Goal: Participate in discussion: Engage in conversation with other users on a specific topic

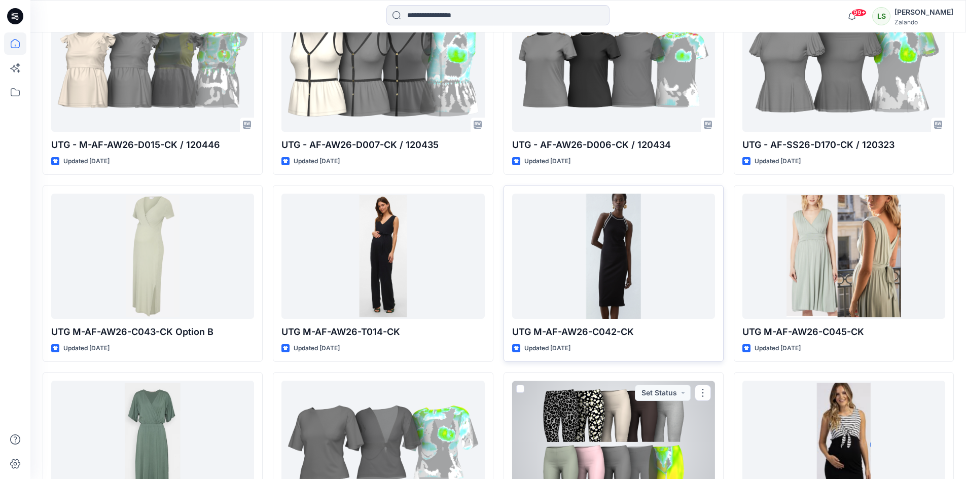
scroll to position [1033, 0]
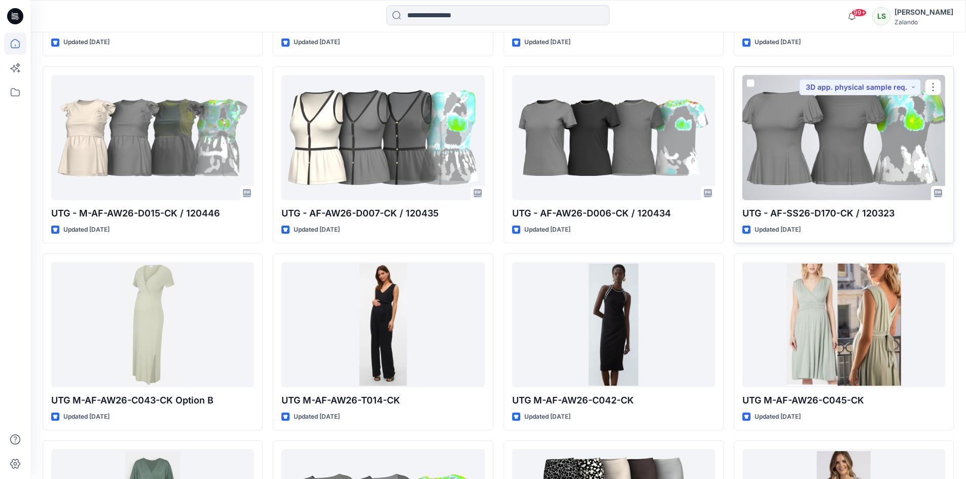
click at [829, 166] on div at bounding box center [844, 137] width 203 height 125
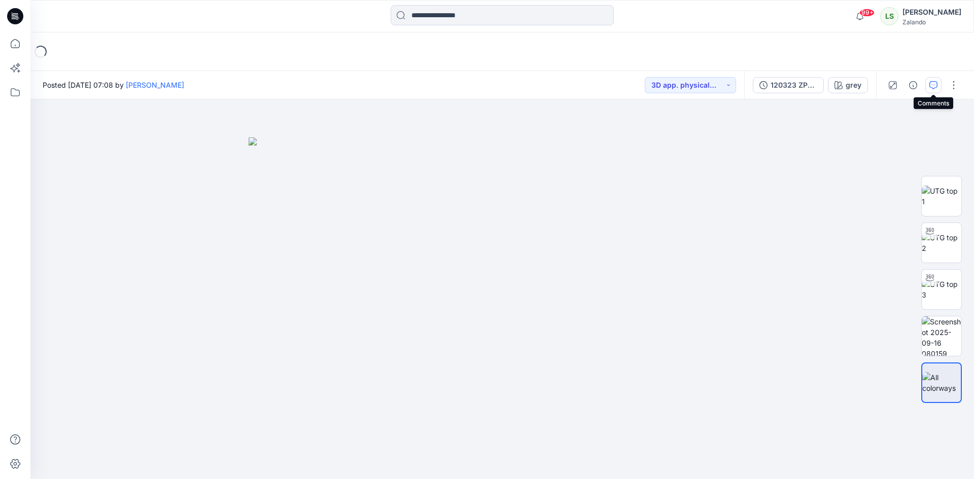
click at [932, 88] on icon "button" at bounding box center [933, 85] width 8 height 8
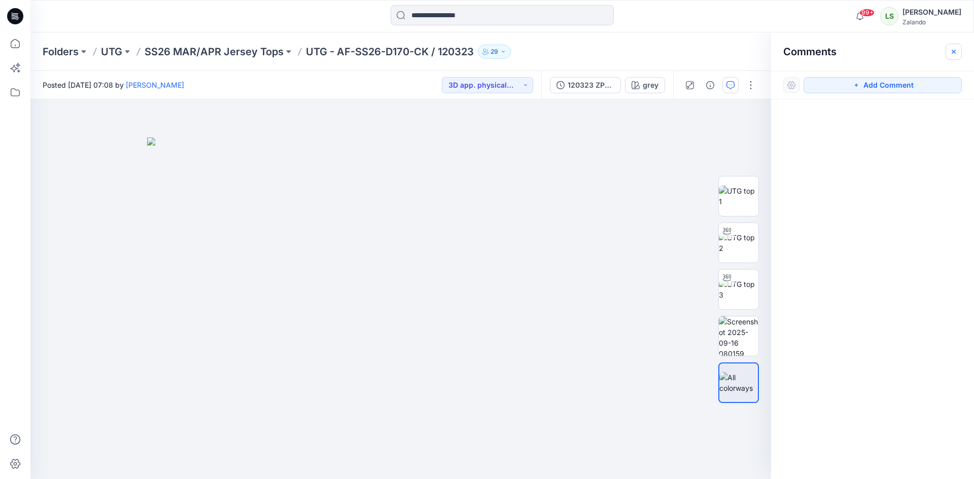
click at [947, 55] on button "button" at bounding box center [954, 52] width 16 height 16
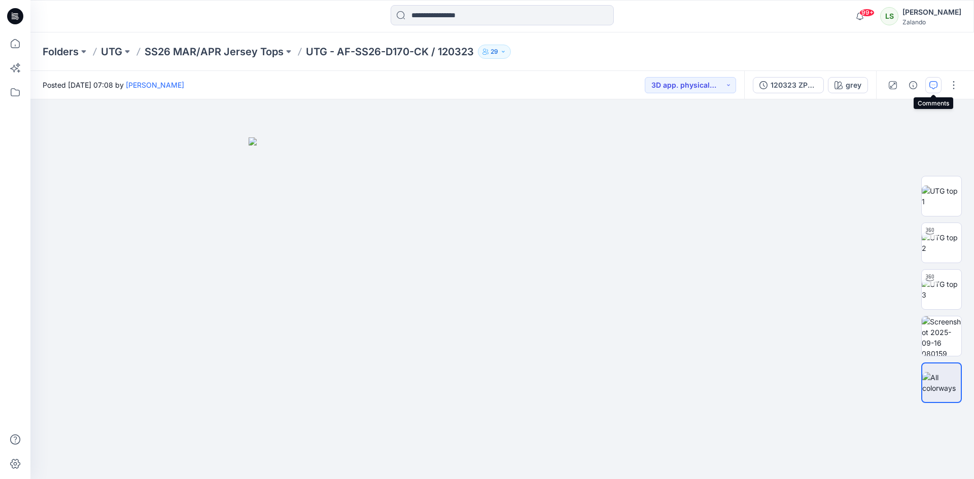
click at [936, 84] on icon "button" at bounding box center [933, 85] width 8 height 8
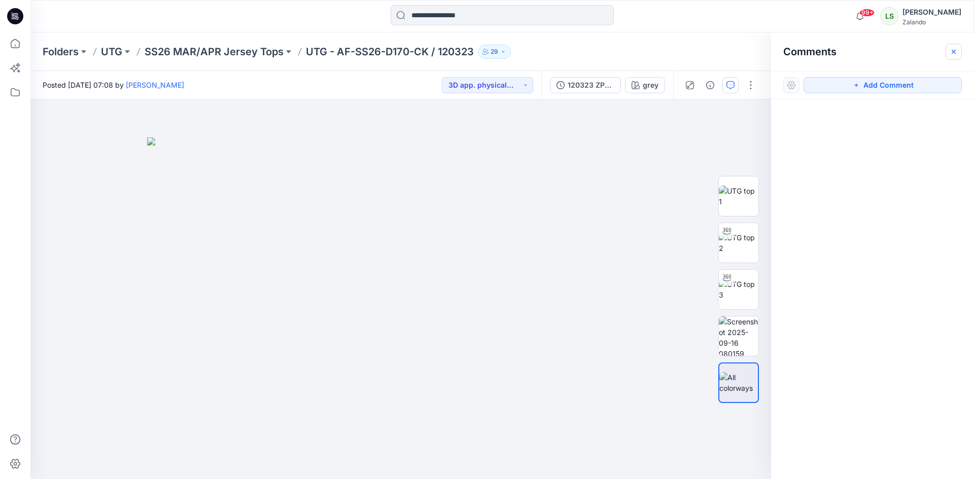
click at [960, 49] on button "button" at bounding box center [954, 52] width 16 height 16
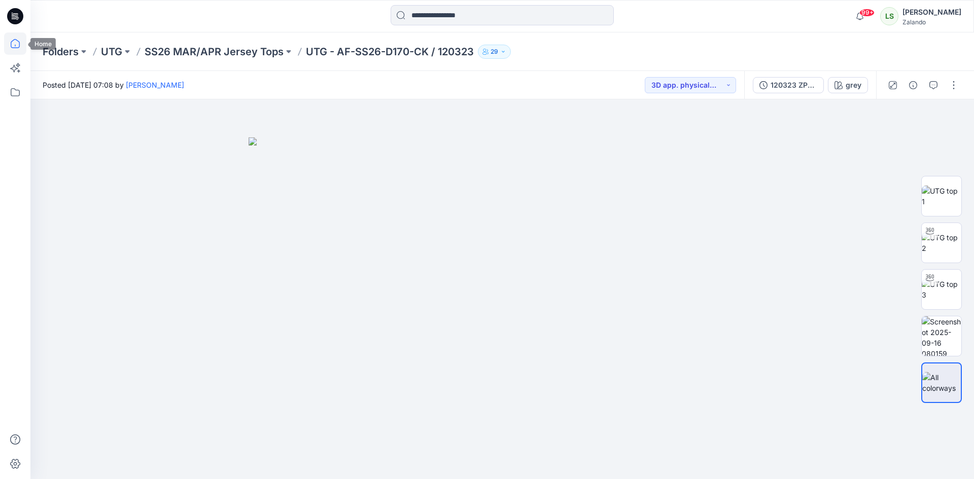
click at [15, 49] on icon at bounding box center [15, 43] width 22 height 22
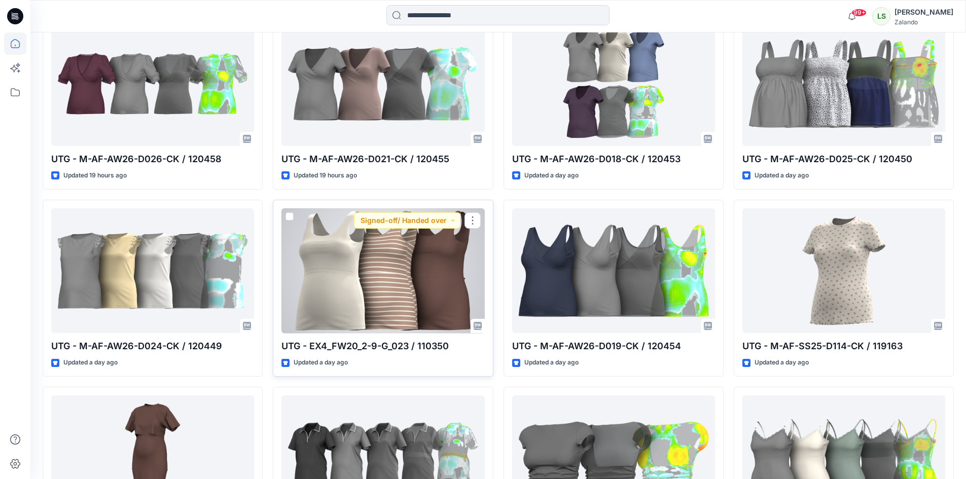
scroll to position [558, 0]
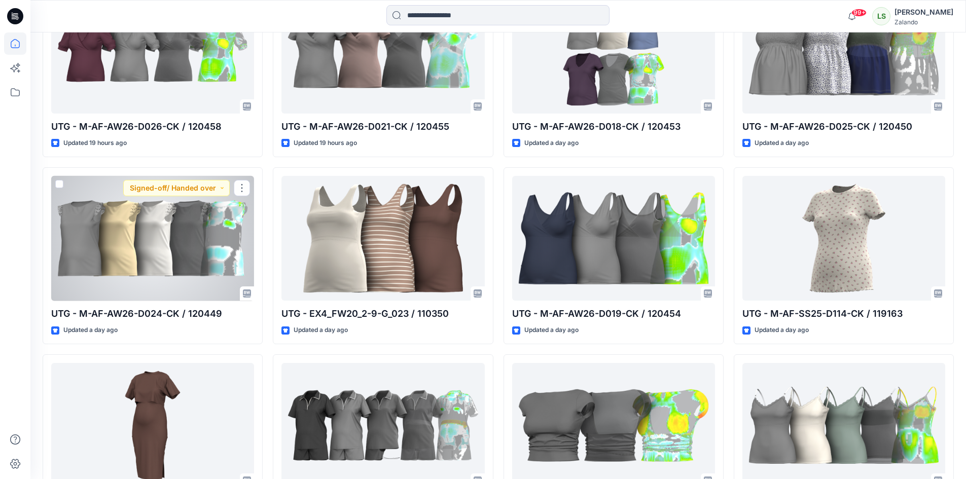
click at [124, 255] on div at bounding box center [152, 238] width 203 height 125
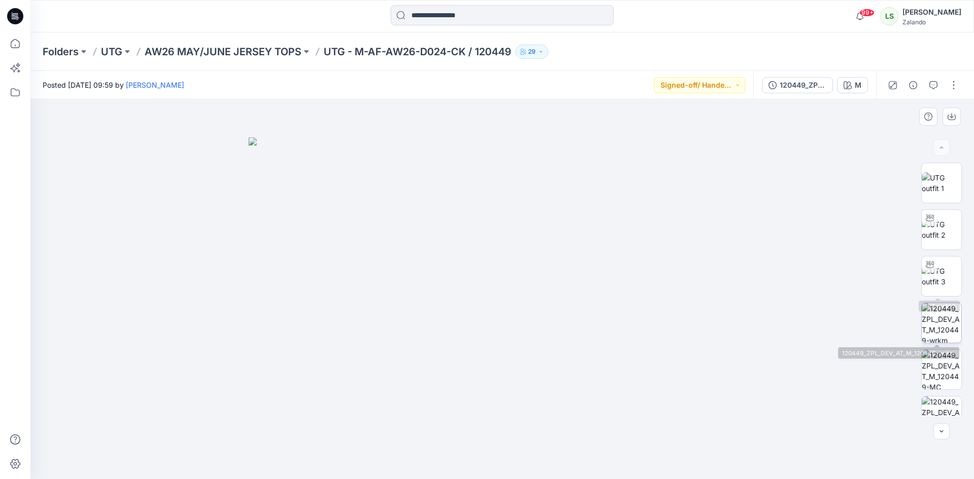
click at [929, 313] on img at bounding box center [942, 323] width 40 height 40
click at [19, 42] on icon at bounding box center [15, 43] width 9 height 9
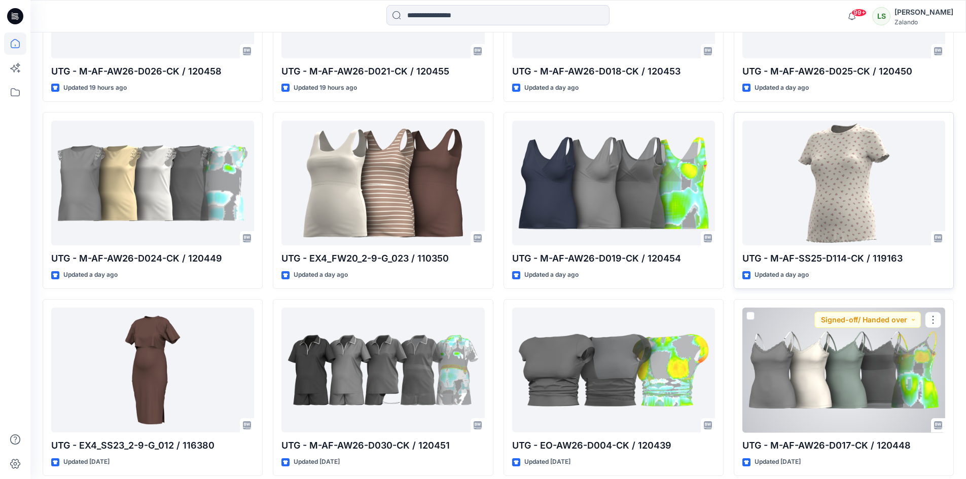
scroll to position [558, 0]
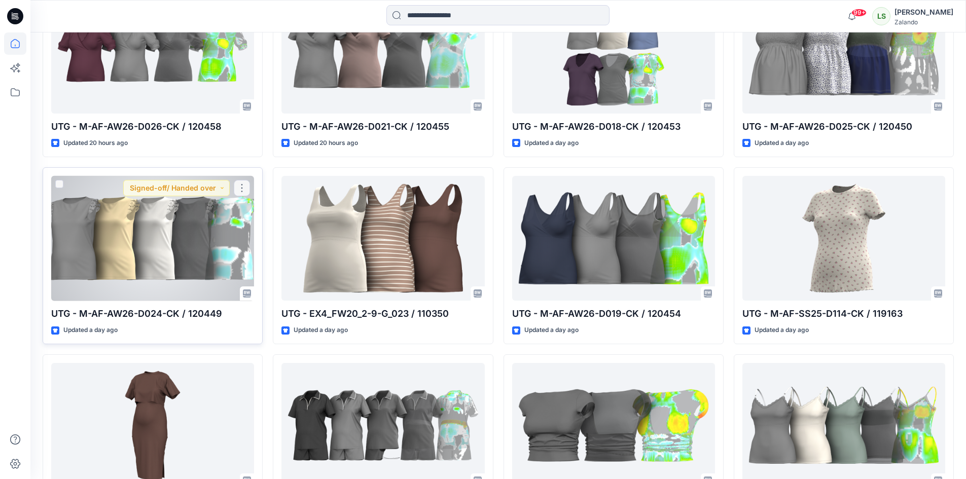
click at [153, 244] on div at bounding box center [152, 238] width 203 height 125
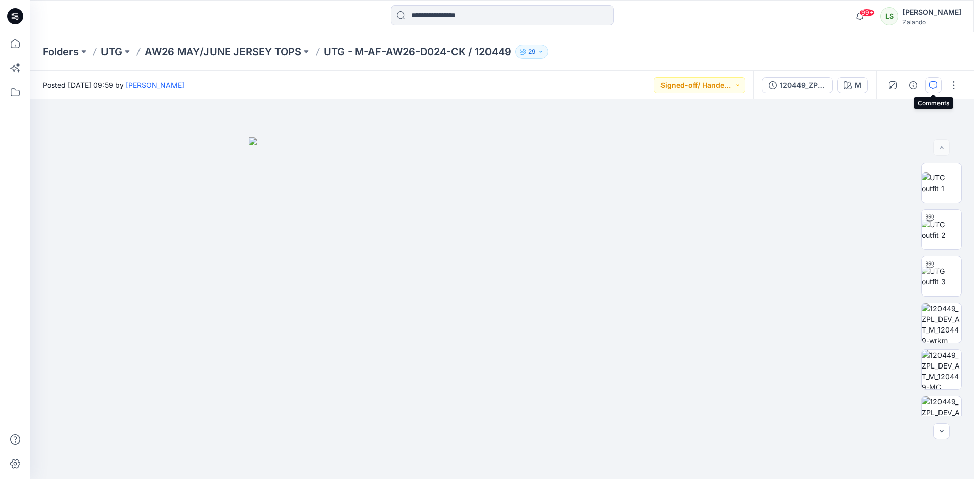
click at [927, 84] on button "button" at bounding box center [933, 85] width 16 height 16
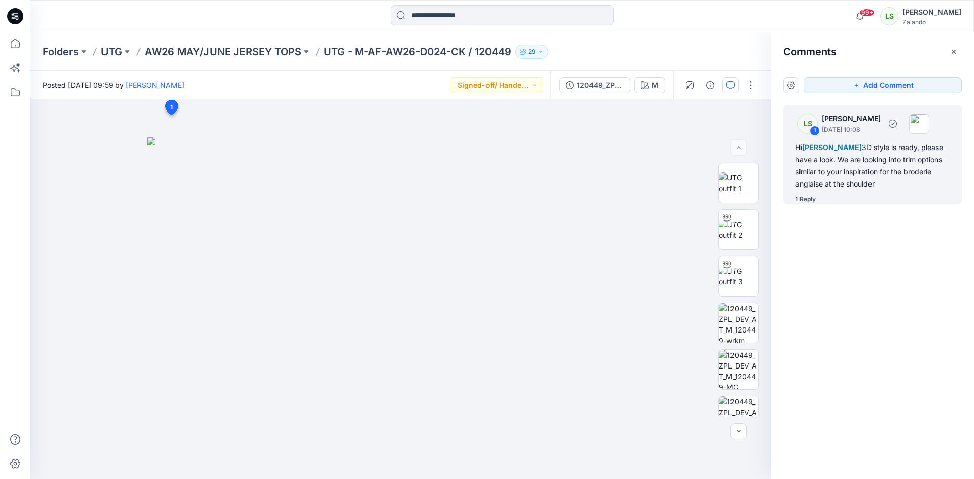
click at [826, 194] on div "LS 1 [PERSON_NAME] [DATE] 10:08 Hi [PERSON_NAME] 3D style is ready, please have…" at bounding box center [872, 155] width 179 height 99
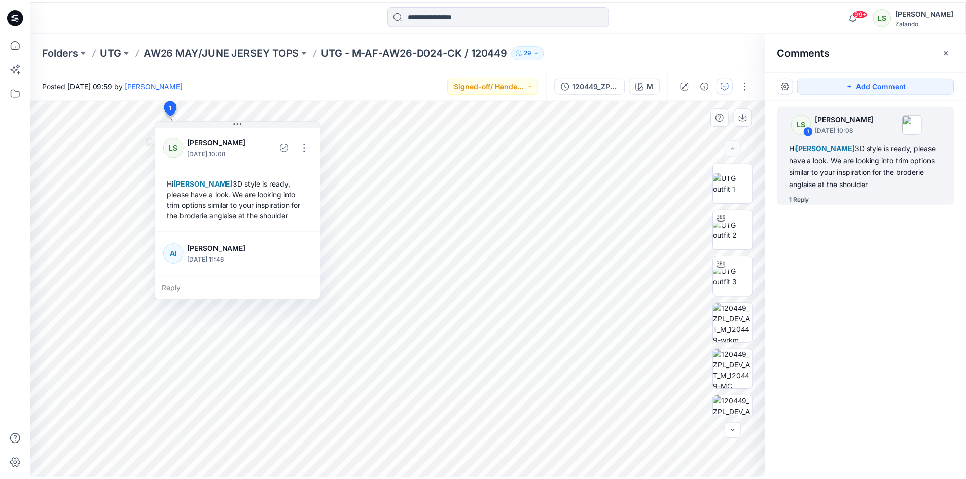
scroll to position [71, 0]
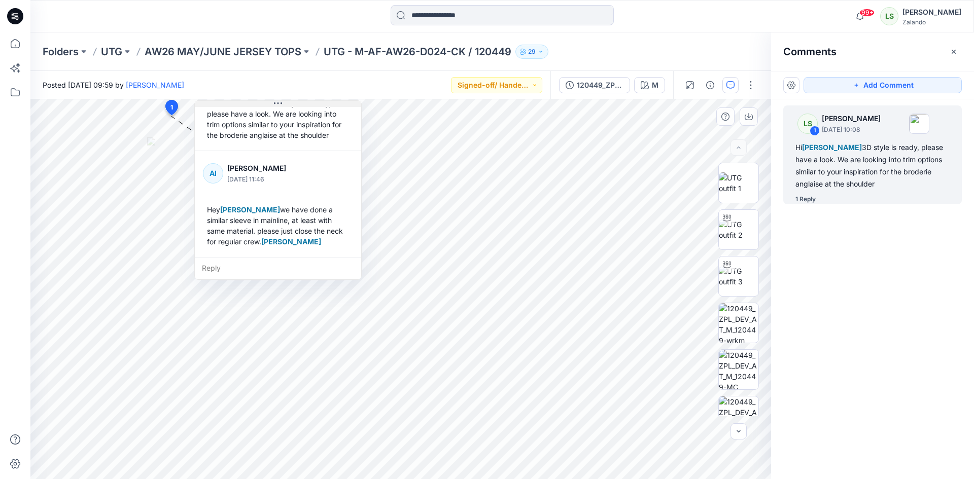
drag, startPoint x: 240, startPoint y: 124, endPoint x: 279, endPoint y: 104, distance: 43.3
click at [279, 104] on icon at bounding box center [278, 103] width 8 height 8
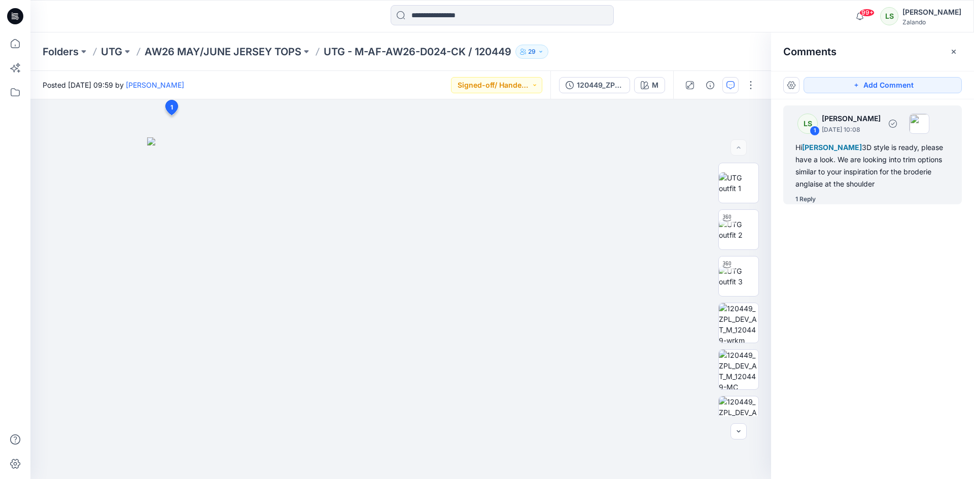
click at [814, 196] on div "1 Reply" at bounding box center [805, 199] width 20 height 10
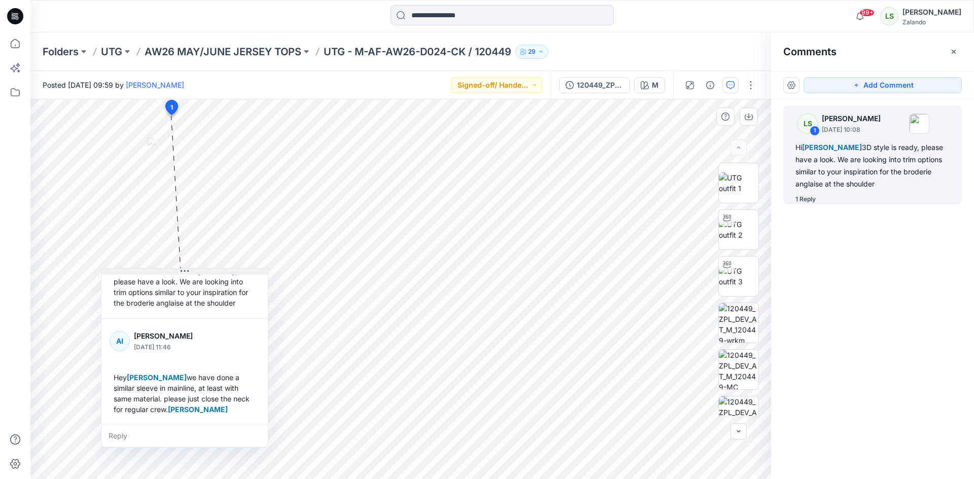
drag, startPoint x: 241, startPoint y: 121, endPoint x: 187, endPoint y: 269, distance: 157.9
click at [187, 269] on icon at bounding box center [185, 271] width 8 height 8
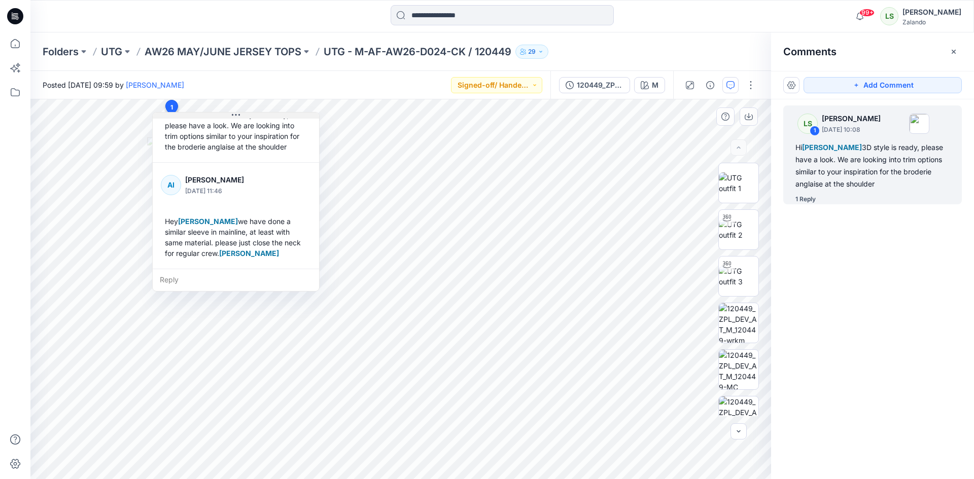
drag, startPoint x: 192, startPoint y: 273, endPoint x: 239, endPoint y: 114, distance: 165.8
click at [239, 114] on button at bounding box center [236, 116] width 166 height 6
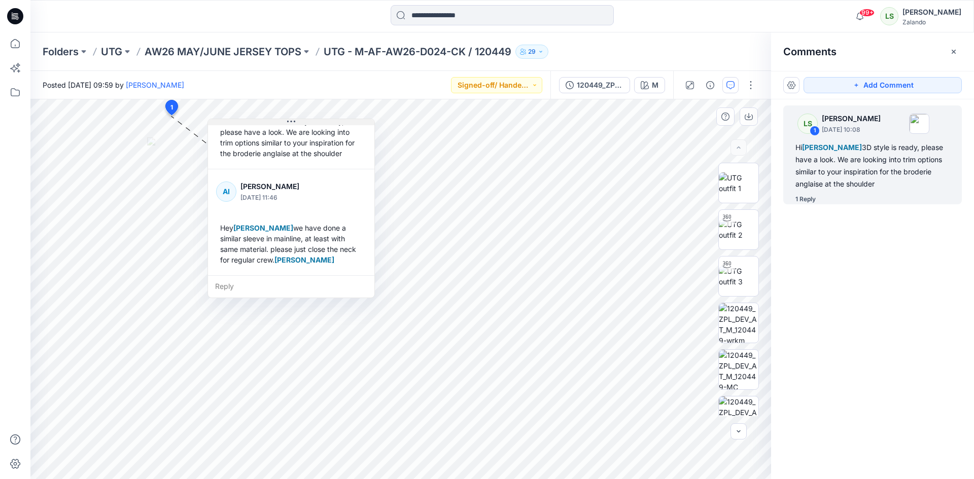
drag, startPoint x: 234, startPoint y: 111, endPoint x: 302, endPoint y: 121, distance: 68.7
click at [295, 121] on icon at bounding box center [291, 122] width 8 height 8
click at [249, 284] on div "Reply" at bounding box center [300, 287] width 166 height 22
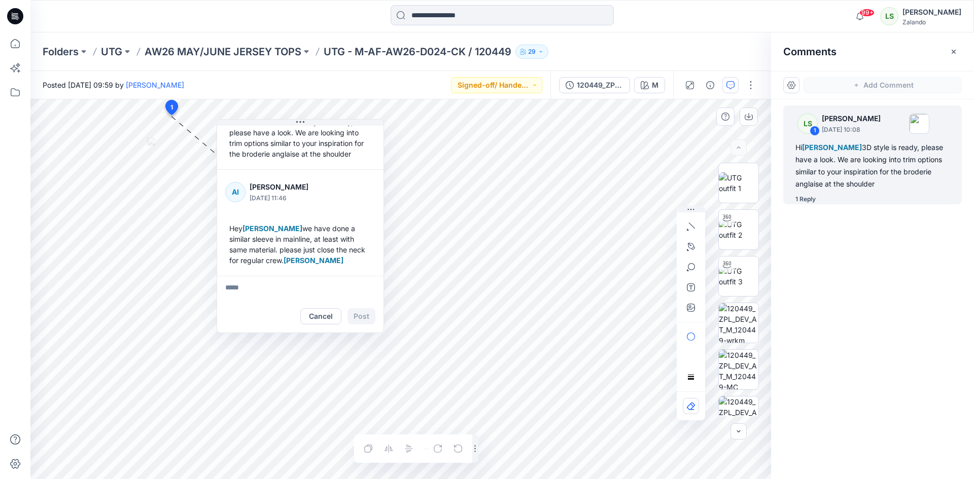
click at [267, 289] on textarea at bounding box center [300, 288] width 166 height 24
click at [9, 41] on icon at bounding box center [15, 43] width 22 height 22
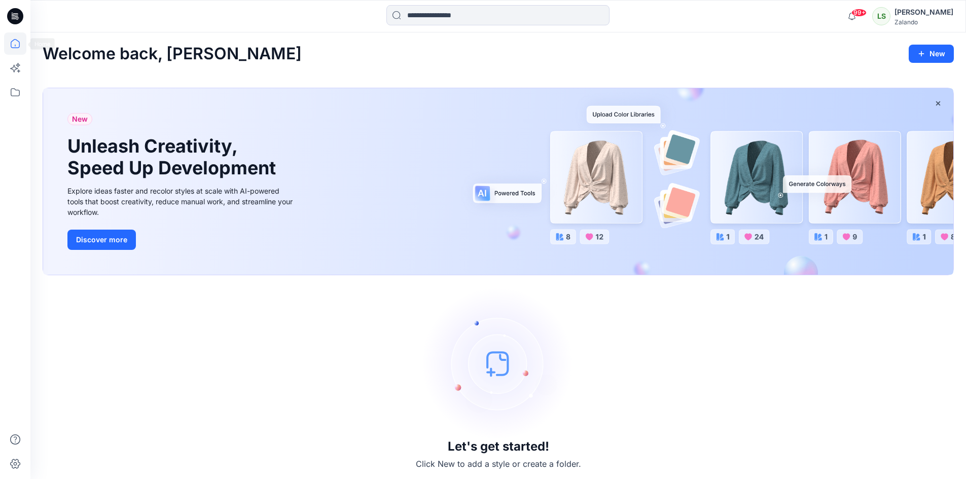
click at [19, 18] on icon at bounding box center [15, 16] width 16 height 16
